Goal: Obtain resource: Obtain resource

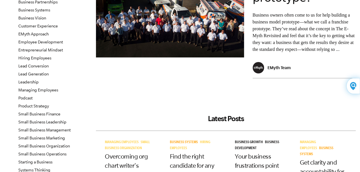
scroll to position [29, 0]
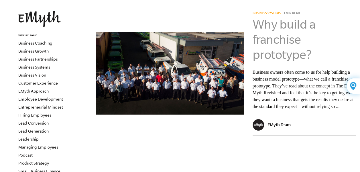
click at [274, 38] on link "Why build a franchise prototype?" at bounding box center [283, 39] width 63 height 44
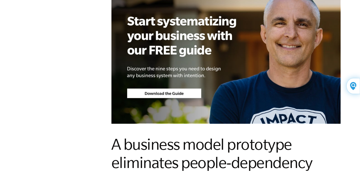
scroll to position [601, 0]
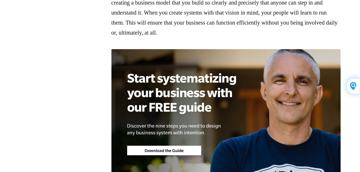
click at [164, 156] on img at bounding box center [225, 115] width 229 height 132
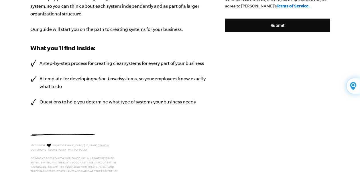
scroll to position [224, 0]
